Goal: Task Accomplishment & Management: Manage account settings

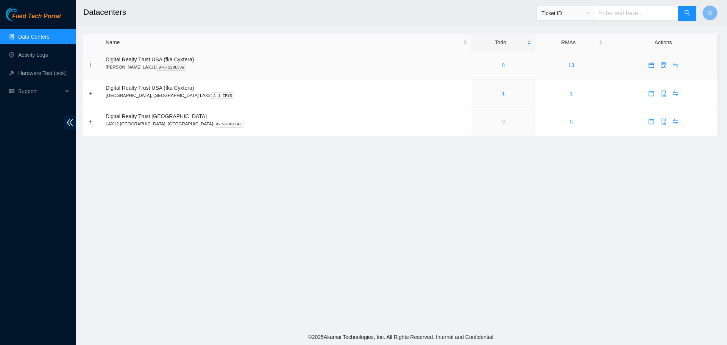
click at [502, 67] on link "8" at bounding box center [503, 65] width 3 height 6
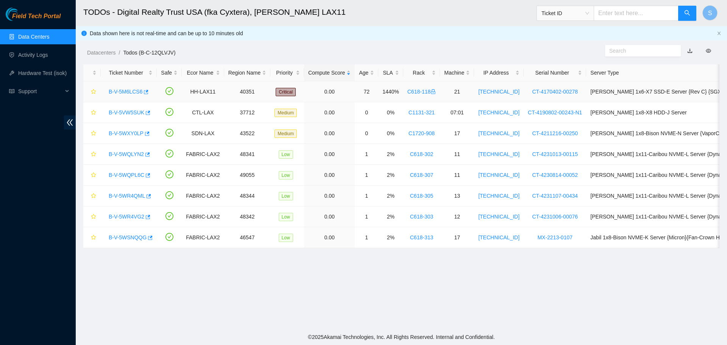
click at [118, 92] on link "B-V-5M6LCS6" at bounding box center [126, 92] width 34 height 6
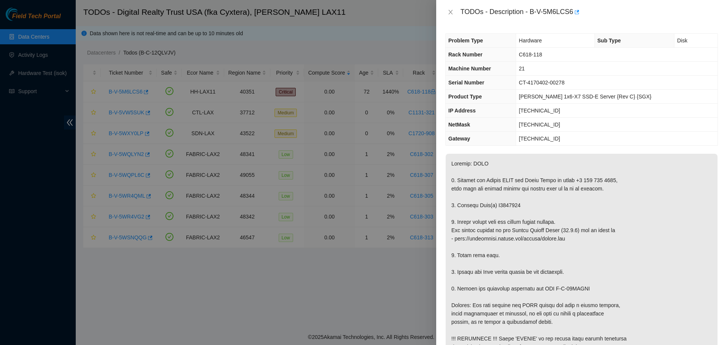
click at [452, 17] on div "TODOs - Description - B-V-5M6LCS6" at bounding box center [581, 12] width 273 height 12
click at [449, 8] on div "TODOs - Description - B-V-5M6LCS6" at bounding box center [581, 12] width 273 height 12
click at [454, 11] on button "Close" at bounding box center [450, 12] width 11 height 7
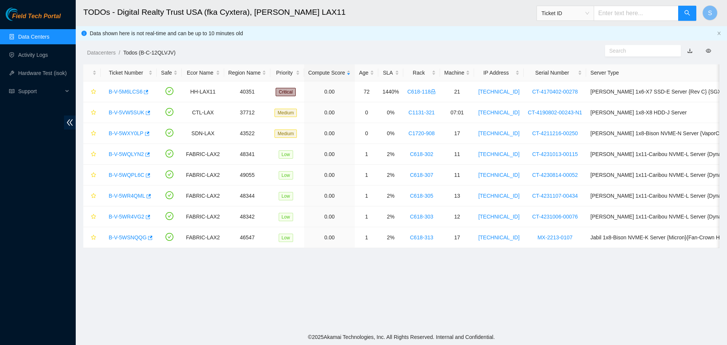
click at [49, 36] on link "Data Centers" at bounding box center [33, 37] width 31 height 6
